Goal: Task Accomplishment & Management: Use online tool/utility

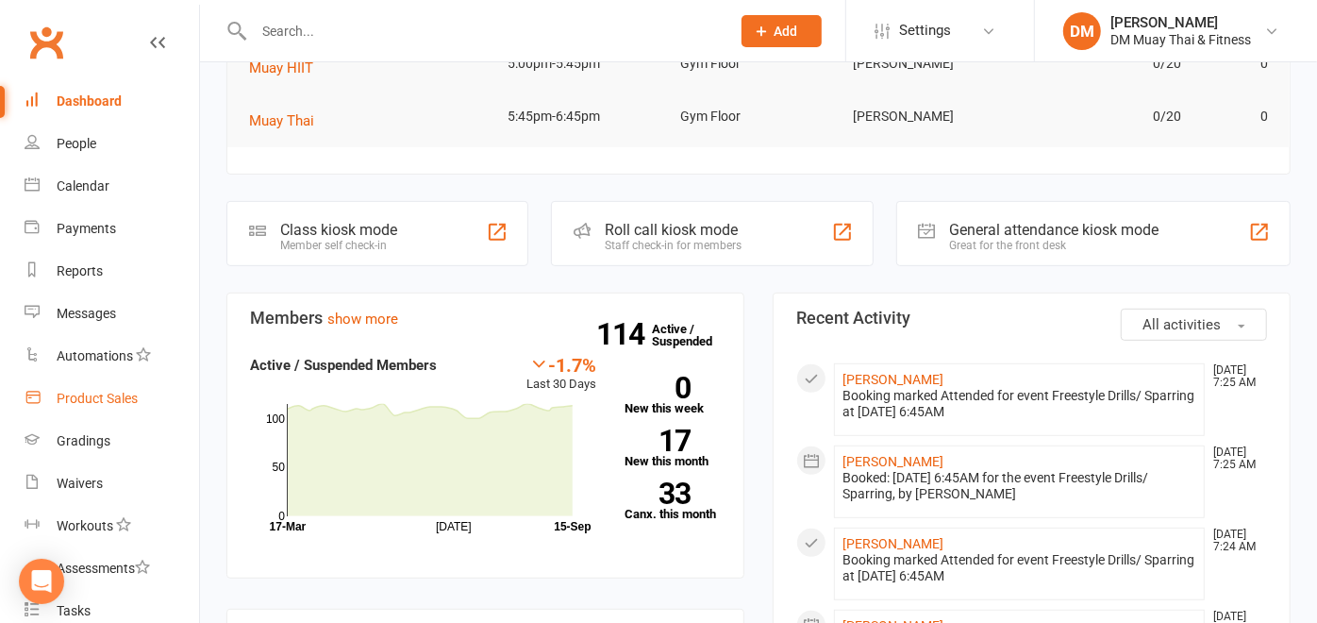
scroll to position [314, 0]
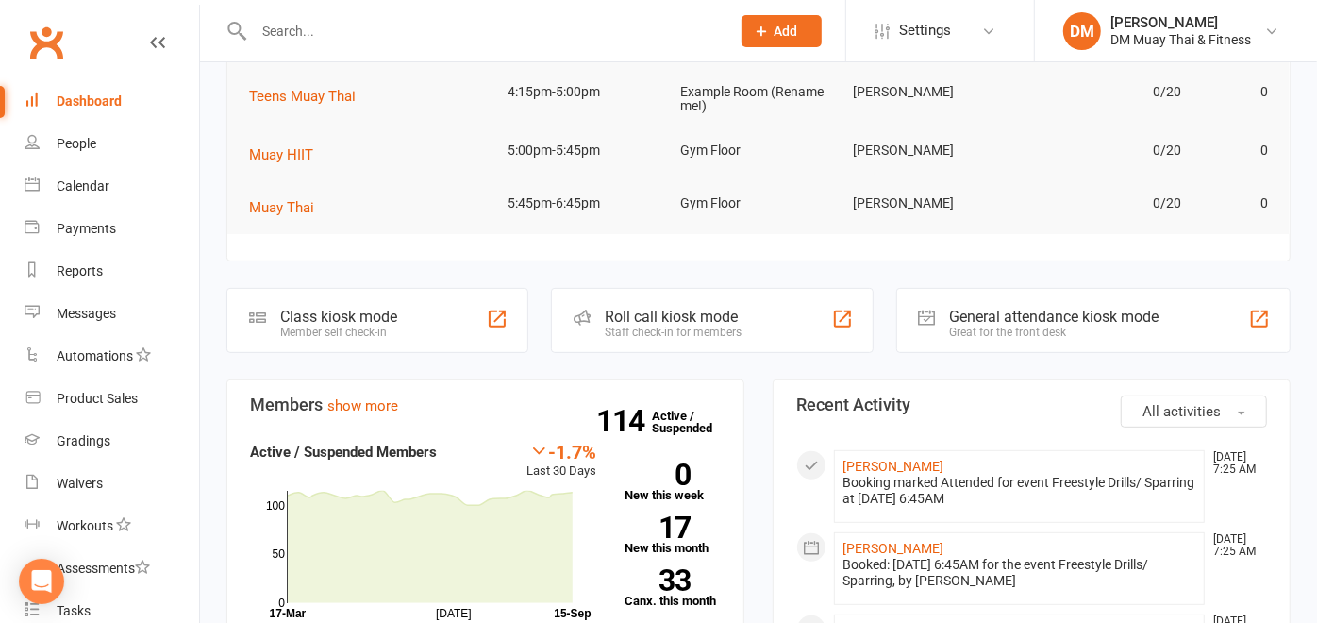
click at [681, 326] on div "Staff check-in for members" at bounding box center [673, 332] width 137 height 13
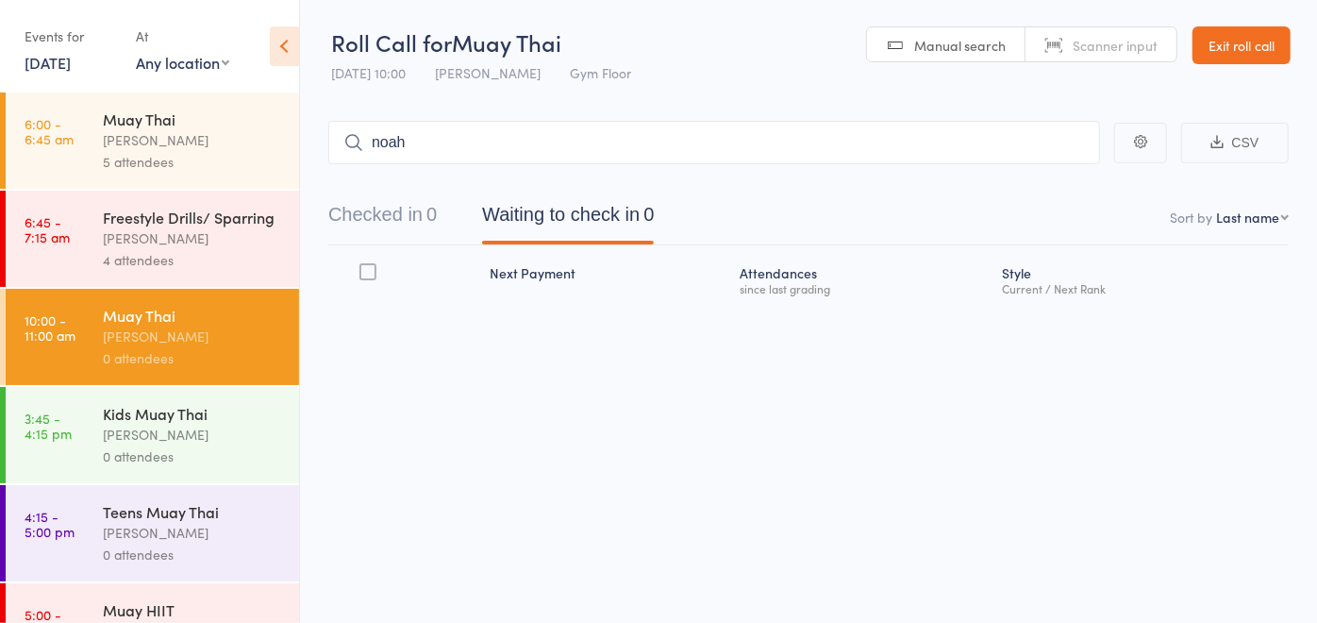
click at [650, 347] on div "Next Payment Atten­dances since last grading Style Current / Next Rank" at bounding box center [808, 316] width 961 height 142
drag, startPoint x: 544, startPoint y: 141, endPoint x: 533, endPoint y: 142, distance: 11.5
click at [535, 142] on input "noah" at bounding box center [714, 142] width 772 height 43
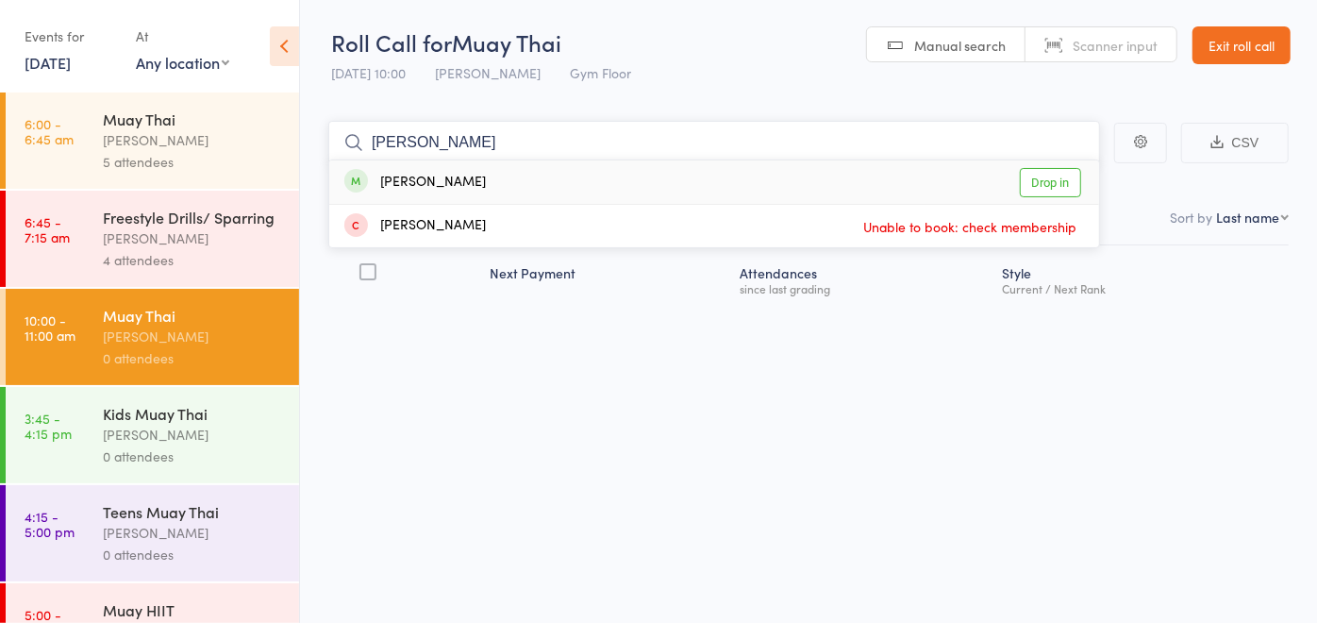
type input "[PERSON_NAME]"
click at [505, 175] on div "[PERSON_NAME] Drop in" at bounding box center [714, 181] width 770 height 43
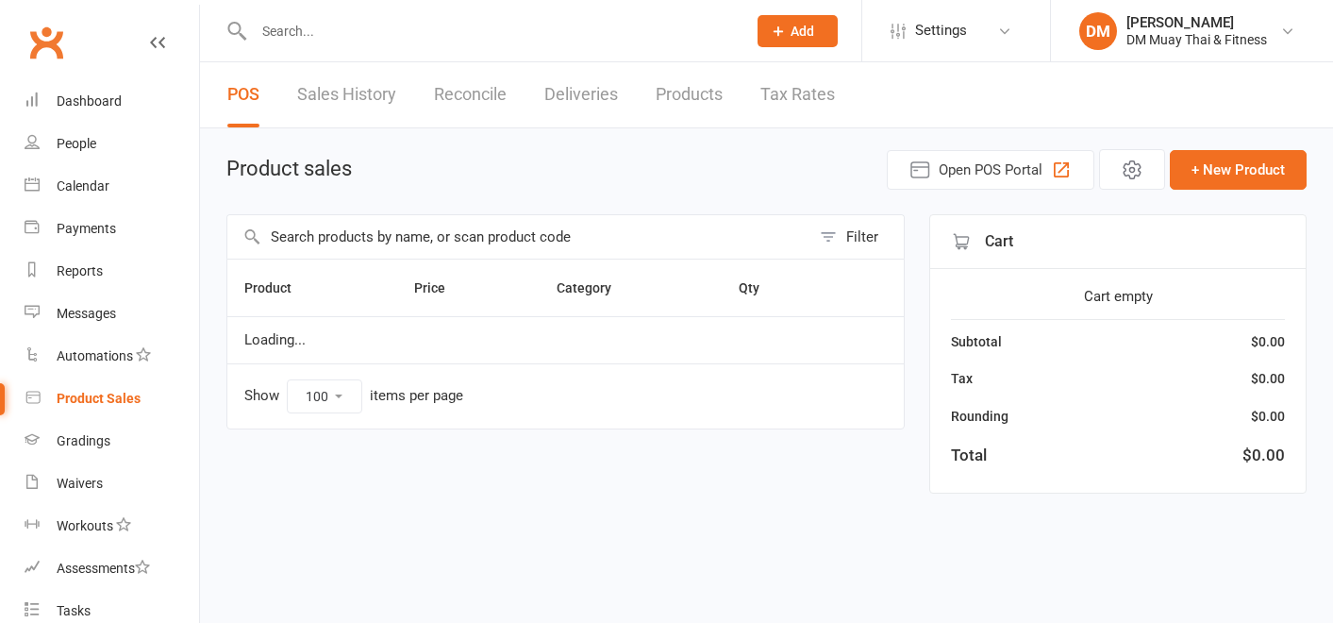
select select "100"
